Goal: Information Seeking & Learning: Learn about a topic

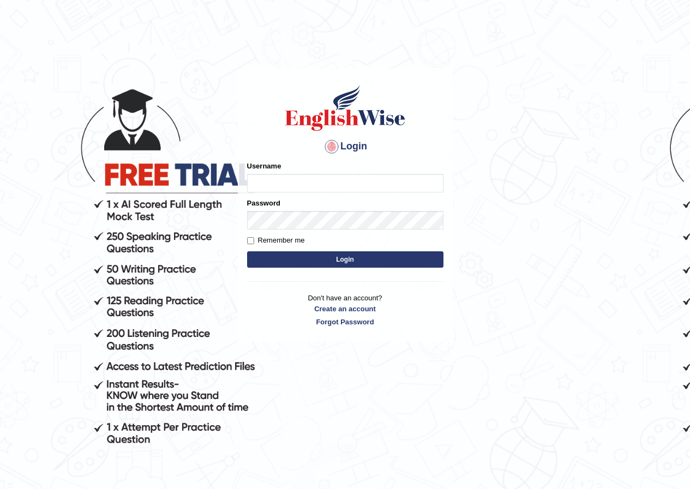
click at [279, 190] on input "Username" at bounding box center [345, 183] width 196 height 19
type input "scarlet30"
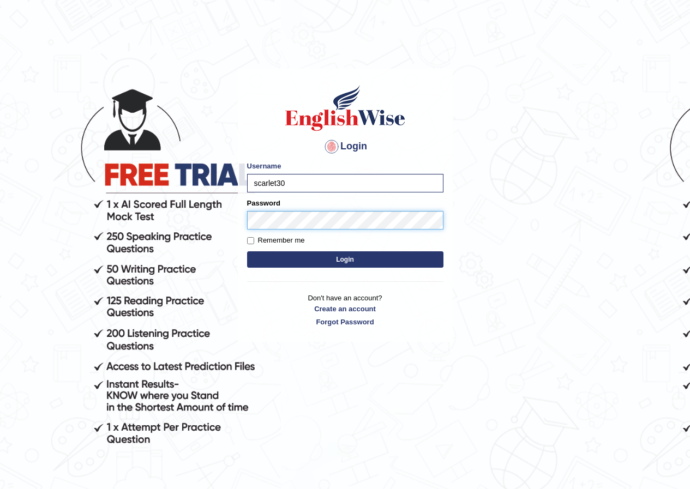
click at [247, 251] on button "Login" at bounding box center [345, 259] width 196 height 16
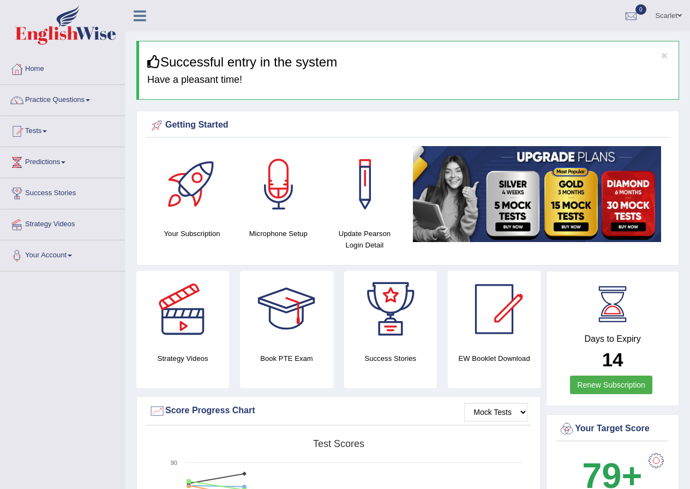
click at [81, 100] on link "Practice Questions" at bounding box center [63, 98] width 124 height 27
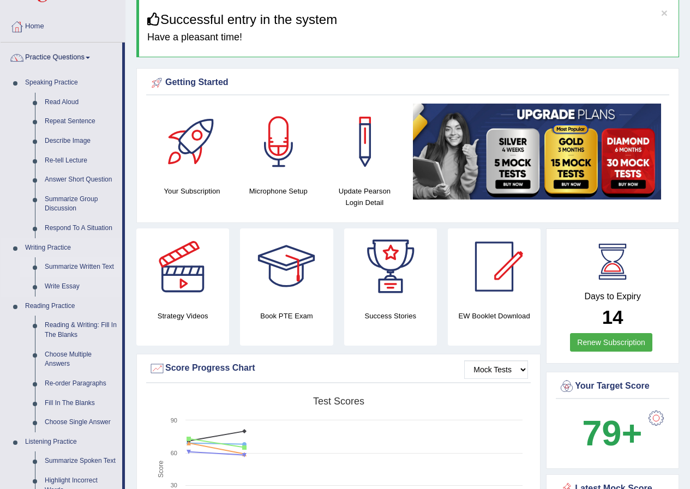
scroll to position [109, 0]
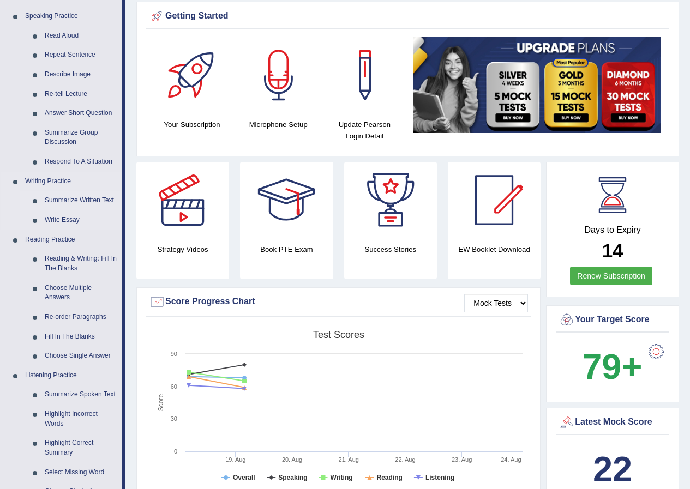
click at [75, 202] on link "Summarize Written Text" at bounding box center [81, 201] width 82 height 20
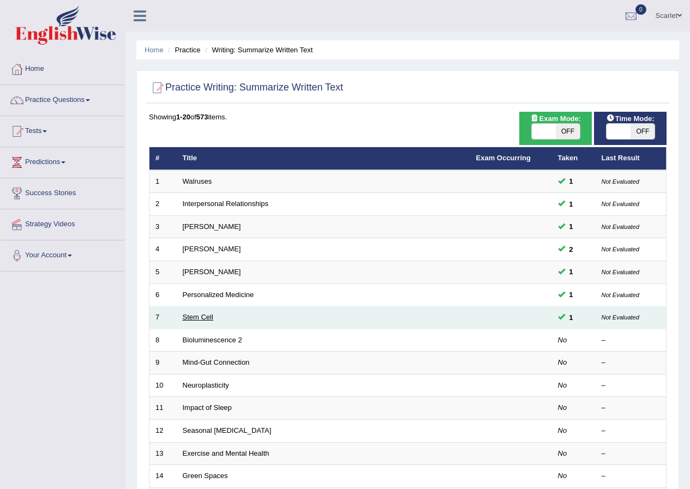
click at [189, 316] on link "Stem Cell" at bounding box center [198, 317] width 31 height 8
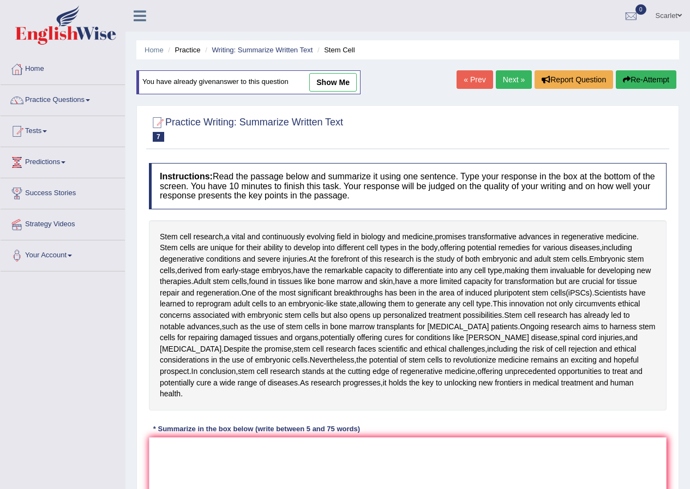
click at [339, 81] on link "show me" at bounding box center [332, 82] width 47 height 19
type textarea "The passage outlines stem cell research, a vital and continuously evolving fiel…"
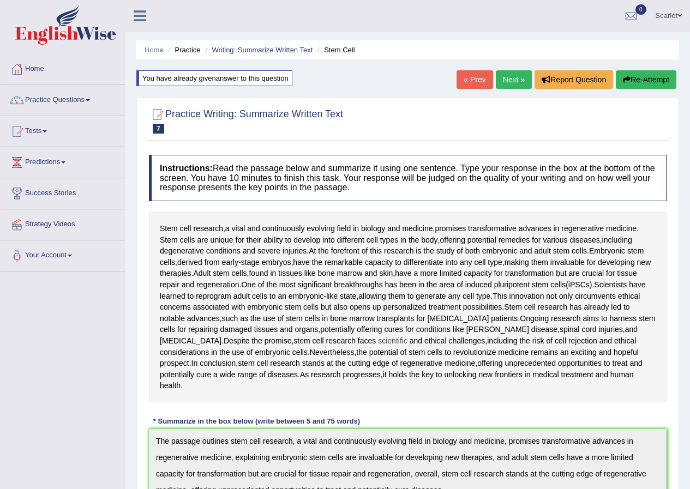
drag, startPoint x: 159, startPoint y: 224, endPoint x: 316, endPoint y: 339, distance: 194.7
click at [309, 328] on div "Stem cell research , a vital and continuously evolving field in biology and med…" at bounding box center [408, 307] width 518 height 190
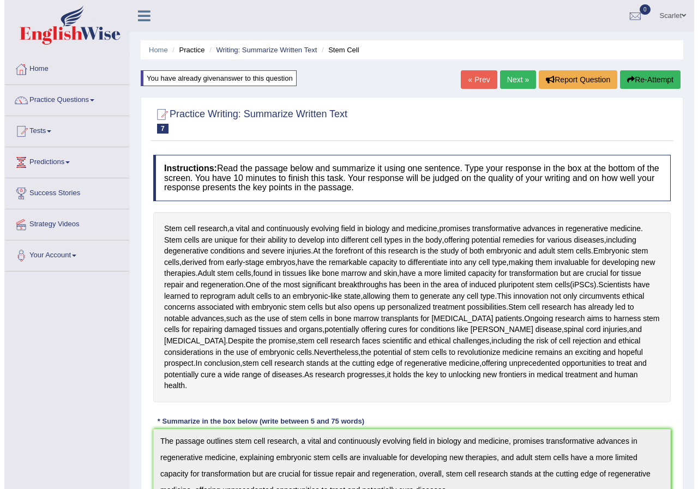
scroll to position [164, 0]
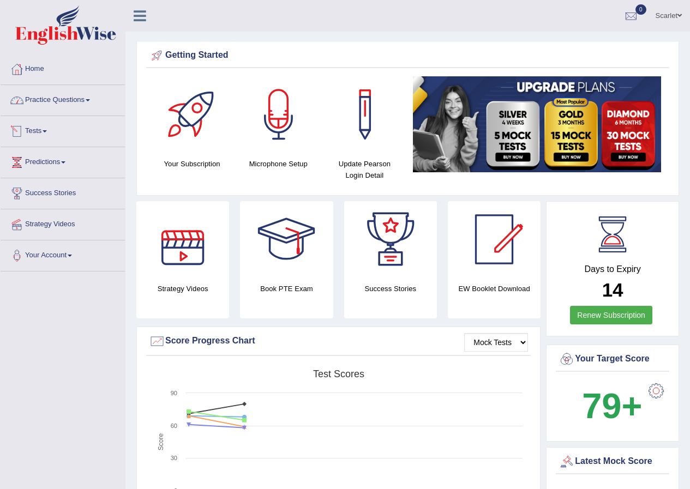
click at [68, 99] on link "Practice Questions" at bounding box center [63, 98] width 124 height 27
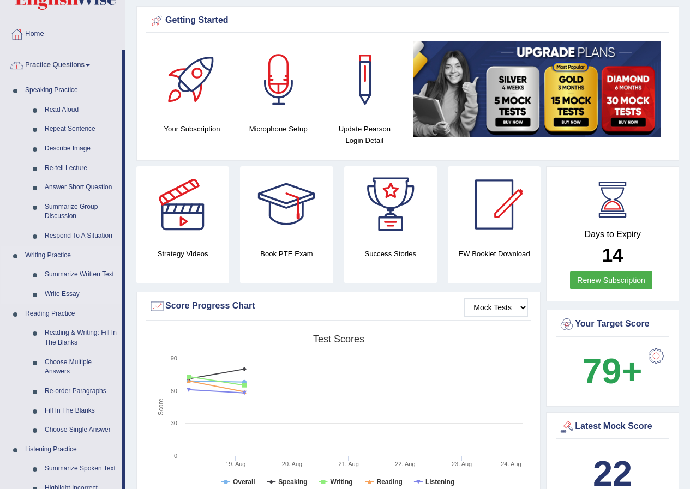
scroll to position [55, 0]
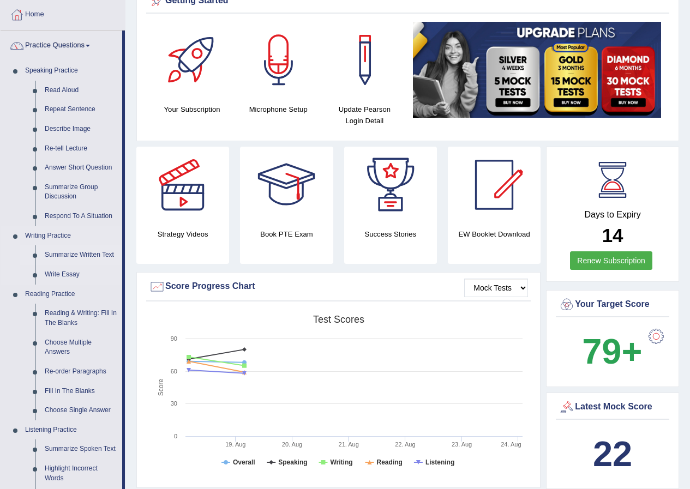
click at [95, 255] on link "Summarize Written Text" at bounding box center [81, 255] width 82 height 20
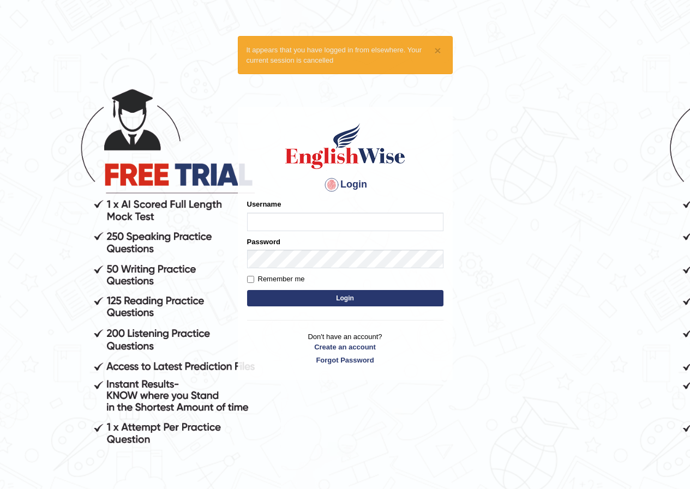
click at [298, 220] on input "Username" at bounding box center [345, 222] width 196 height 19
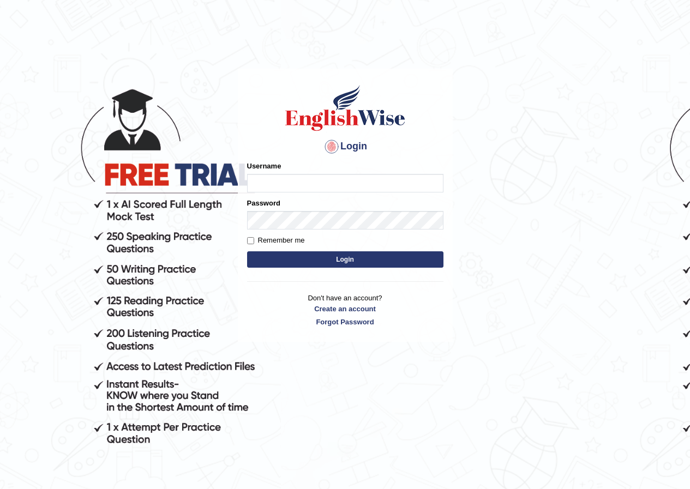
click at [298, 190] on input "Username" at bounding box center [345, 183] width 196 height 19
type input "scarlet30"
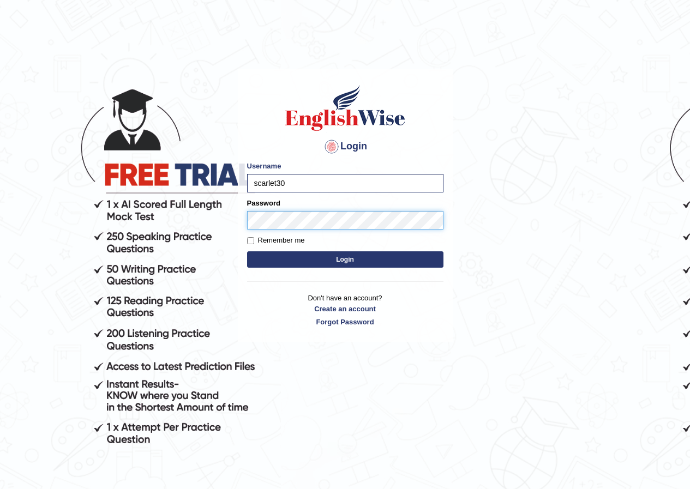
click at [247, 251] on button "Login" at bounding box center [345, 259] width 196 height 16
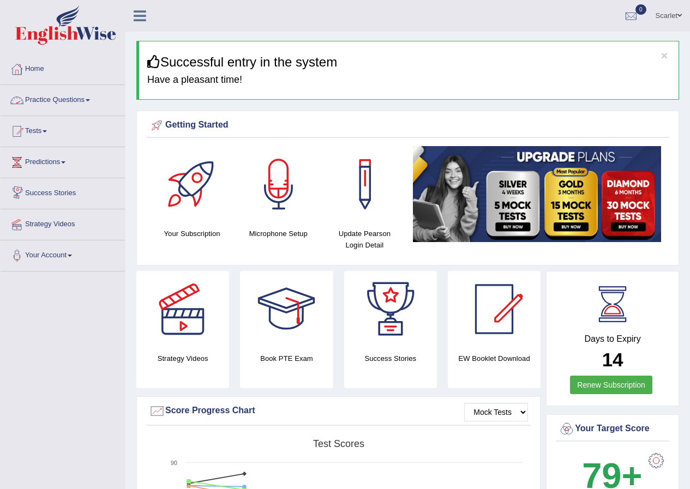
click at [43, 95] on link "Practice Questions" at bounding box center [63, 98] width 124 height 27
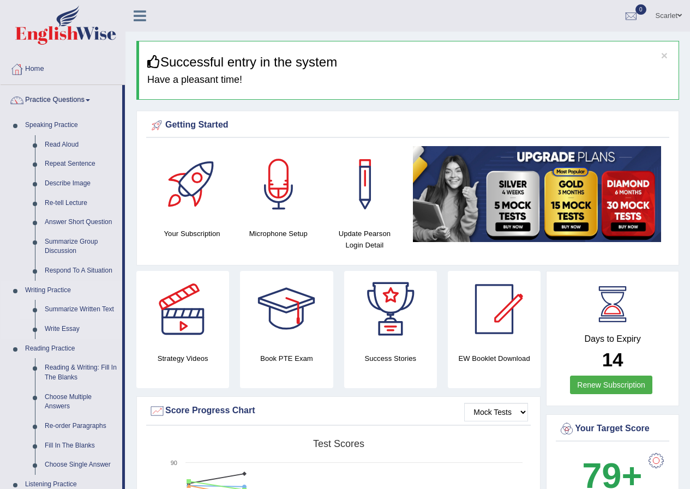
click at [71, 312] on link "Summarize Written Text" at bounding box center [81, 310] width 82 height 20
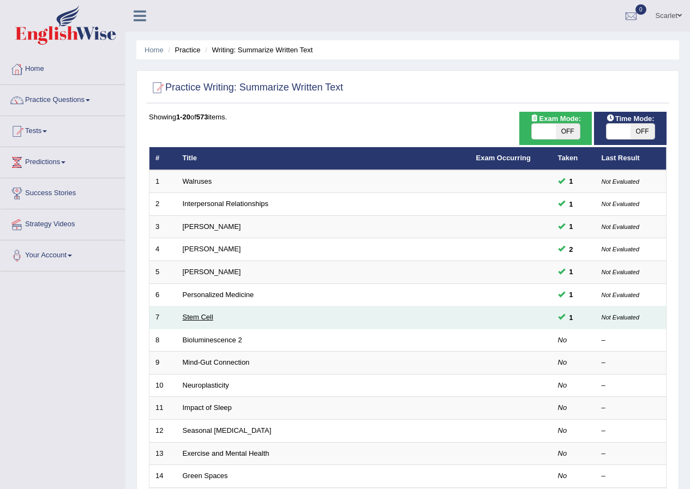
click at [200, 315] on link "Stem Cell" at bounding box center [198, 317] width 31 height 8
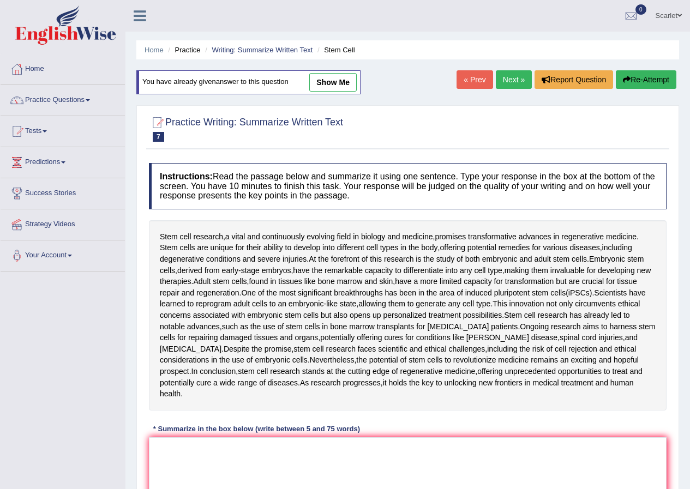
click at [339, 78] on link "show me" at bounding box center [332, 82] width 47 height 19
click at [339, 78] on div "Home Practice Writing: Summarize Written Text Stem Cell You have already given …" at bounding box center [407, 298] width 564 height 596
type textarea "The passage outlines stem cell research, a vital and continuously evolving fiel…"
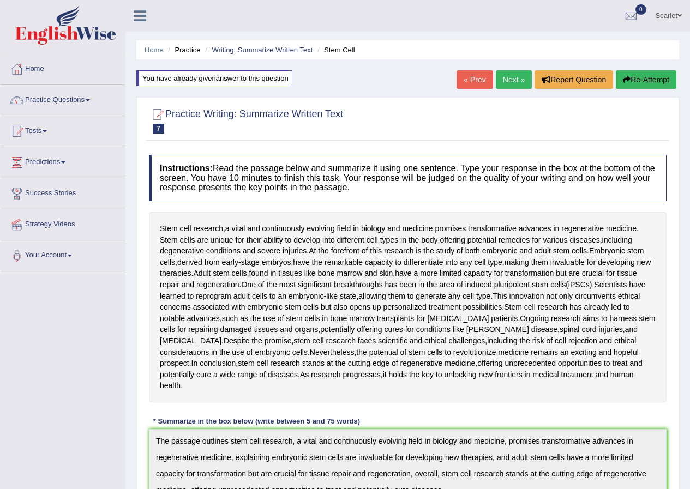
click at [645, 81] on button "Re-Attempt" at bounding box center [646, 79] width 61 height 19
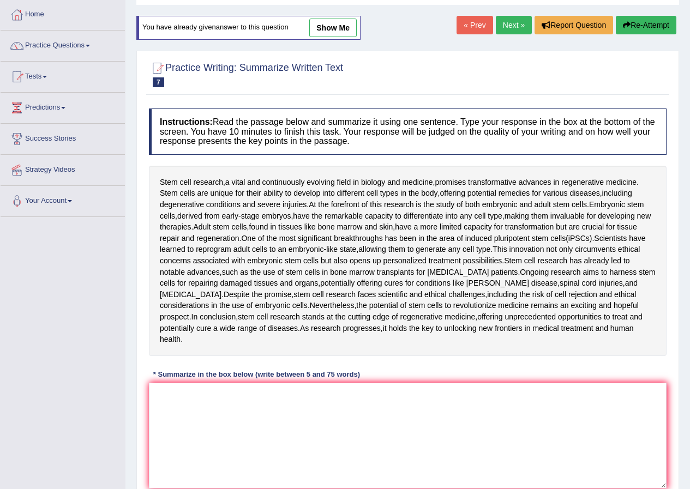
scroll to position [109, 0]
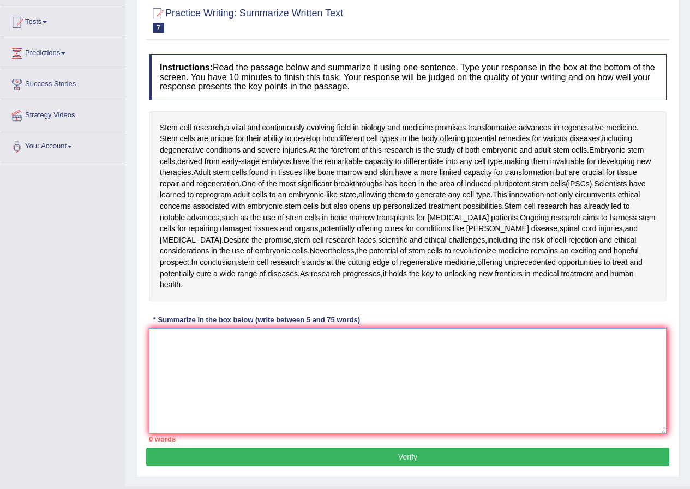
click at [220, 347] on textarea at bounding box center [408, 381] width 518 height 106
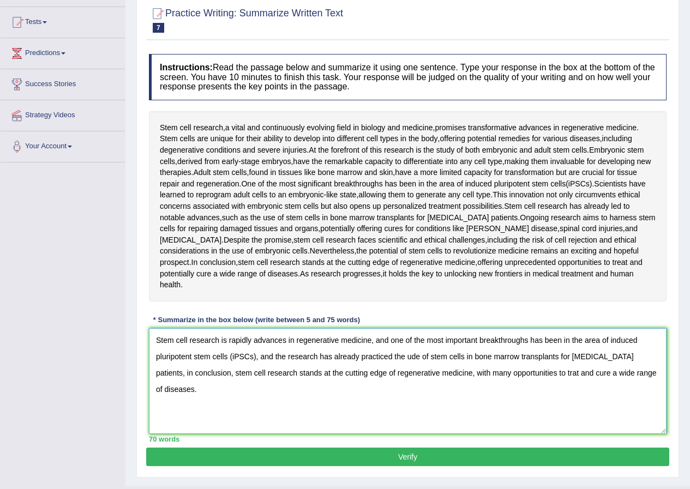
click at [533, 363] on textarea "Stem cell research is rapidly advances in regenerative medicine, and one of the…" at bounding box center [408, 381] width 518 height 106
click at [415, 347] on textarea "Stem cell research is rapidly advances in regenerative medicine, and one of the…" at bounding box center [408, 381] width 518 height 106
click at [484, 412] on textarea "Stem cell research is rapidly advances in regenerative medicine, and one of the…" at bounding box center [408, 381] width 518 height 106
drag, startPoint x: 484, startPoint y: 412, endPoint x: 485, endPoint y: 399, distance: 13.2
click at [484, 412] on textarea "Stem cell research is rapidly advances in regenerative medicine, and one of the…" at bounding box center [408, 381] width 518 height 106
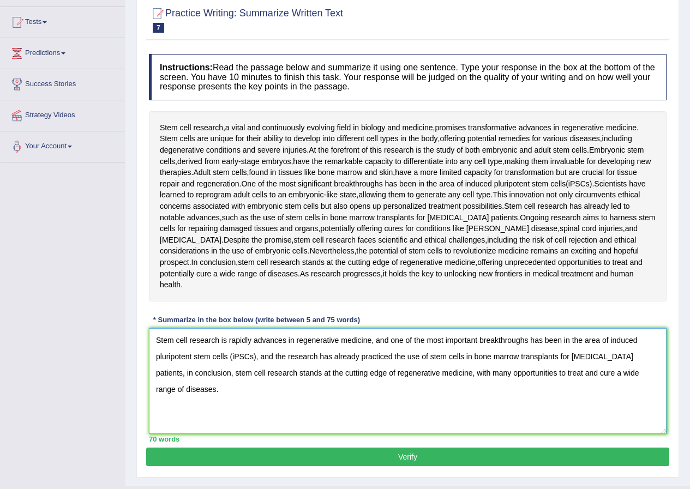
click at [209, 383] on textarea "Stem cell research is rapidly advances in regenerative medicine, and one of the…" at bounding box center [408, 381] width 518 height 106
click at [214, 408] on textarea "Stem cell research is rapidly advances in regenerative medicine, and one of the…" at bounding box center [408, 381] width 518 height 106
type textarea "Stem cell research is rapidly advances in regenerative medicine, and one of the…"
click at [243, 448] on button "Verify" at bounding box center [407, 457] width 523 height 19
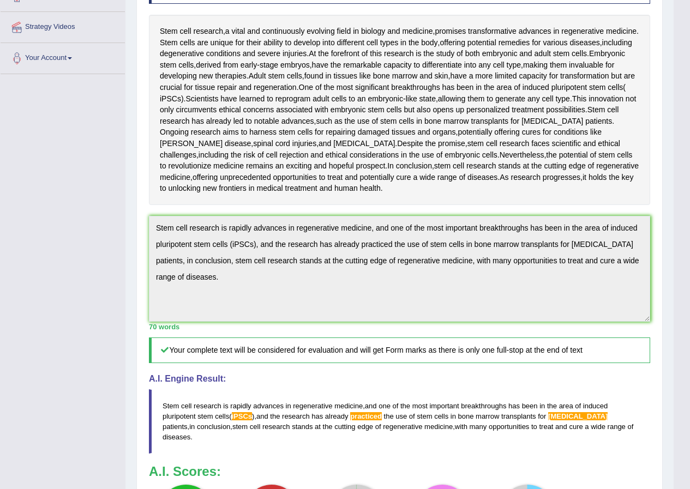
scroll to position [217, 0]
